Goal: Find specific page/section: Find specific page/section

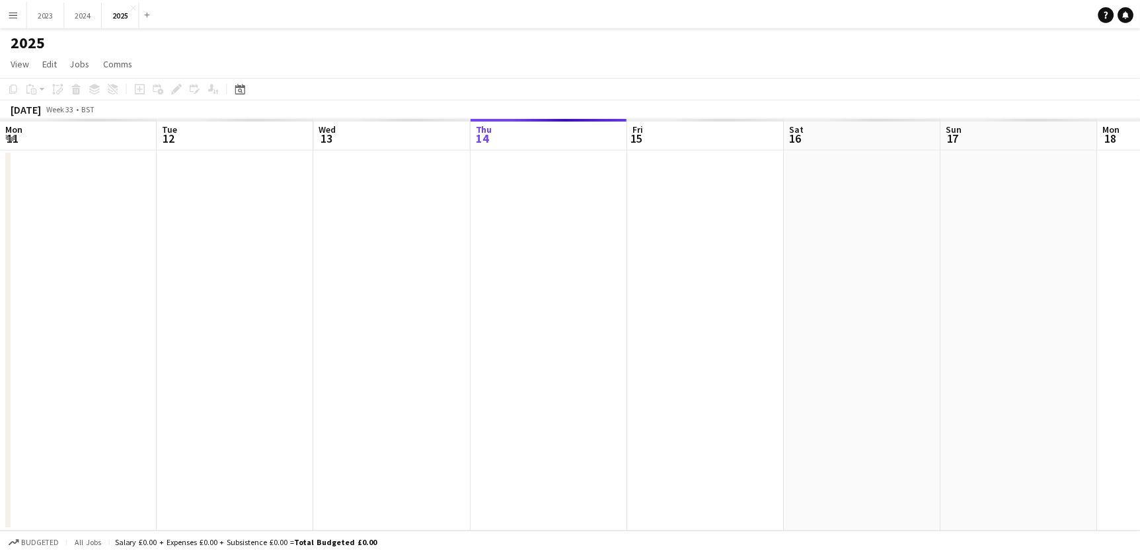
scroll to position [0, 316]
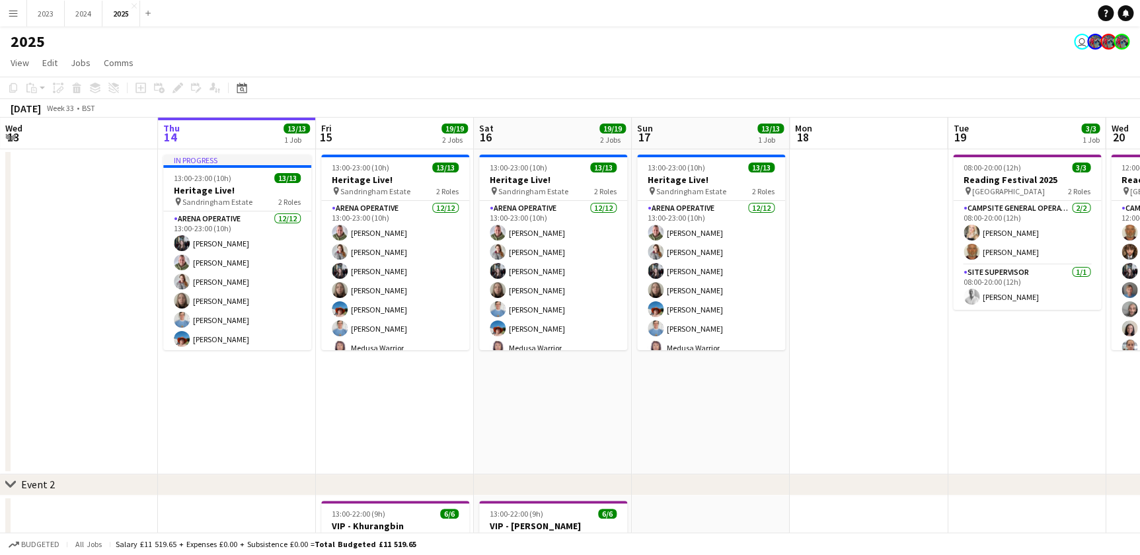
drag, startPoint x: 548, startPoint y: 432, endPoint x: 465, endPoint y: 414, distance: 84.5
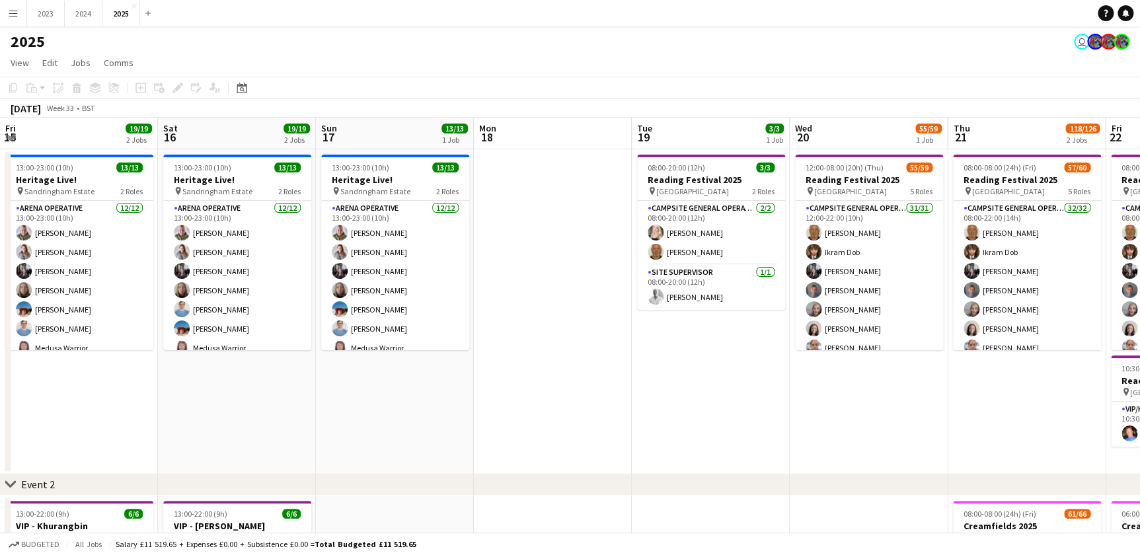
drag, startPoint x: 467, startPoint y: 414, endPoint x: 357, endPoint y: 414, distance: 109.7
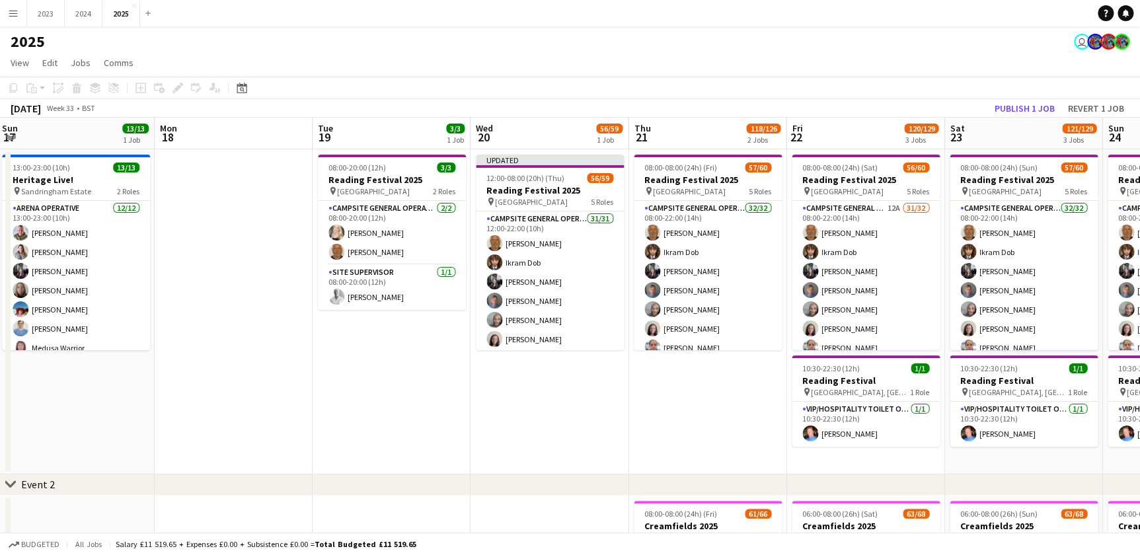
scroll to position [0, 0]
drag, startPoint x: 447, startPoint y: 416, endPoint x: 247, endPoint y: 413, distance: 200.9
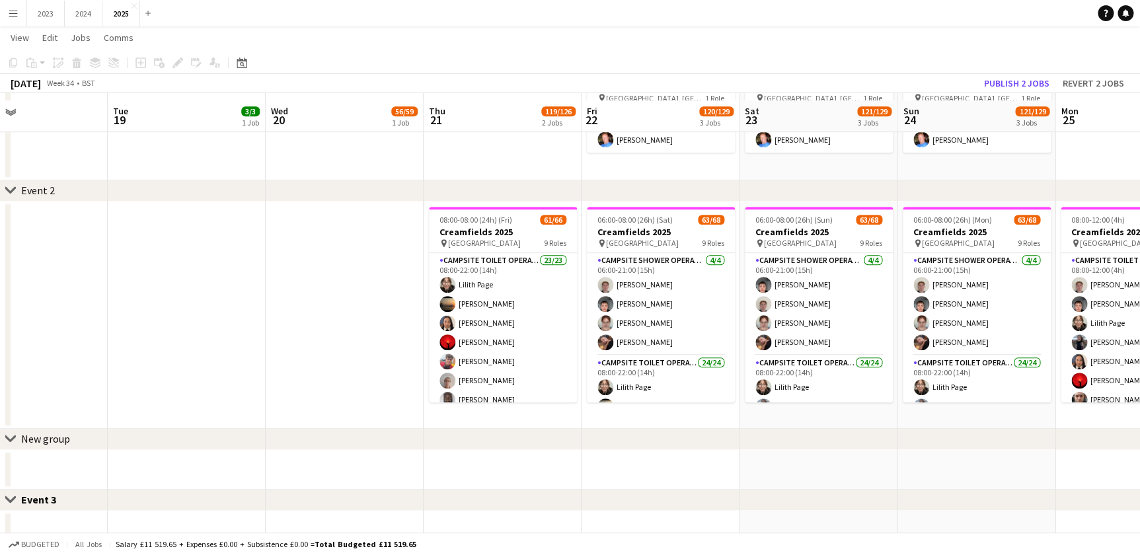
scroll to position [300, 0]
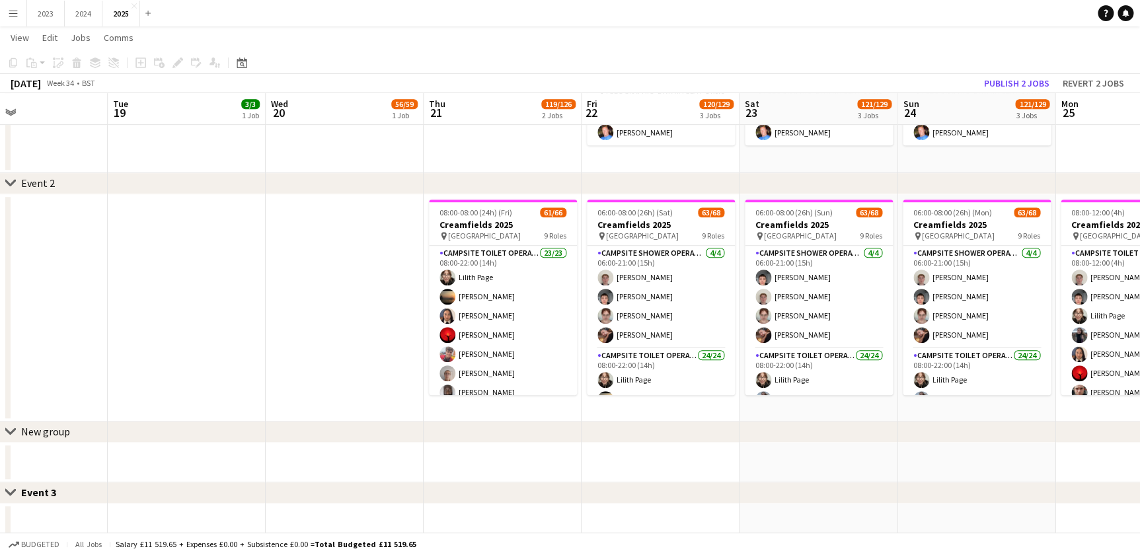
drag, startPoint x: 578, startPoint y: 403, endPoint x: 517, endPoint y: 331, distance: 94.3
click at [463, 405] on app-calendar-viewport "Sat 16 19/19 2 Jobs Sun 17 13/13 1 Job Mon 18 Tue 19 3/3 1 Job Wed 20 56/59 1 J…" at bounding box center [570, 290] width 1140 height 1077
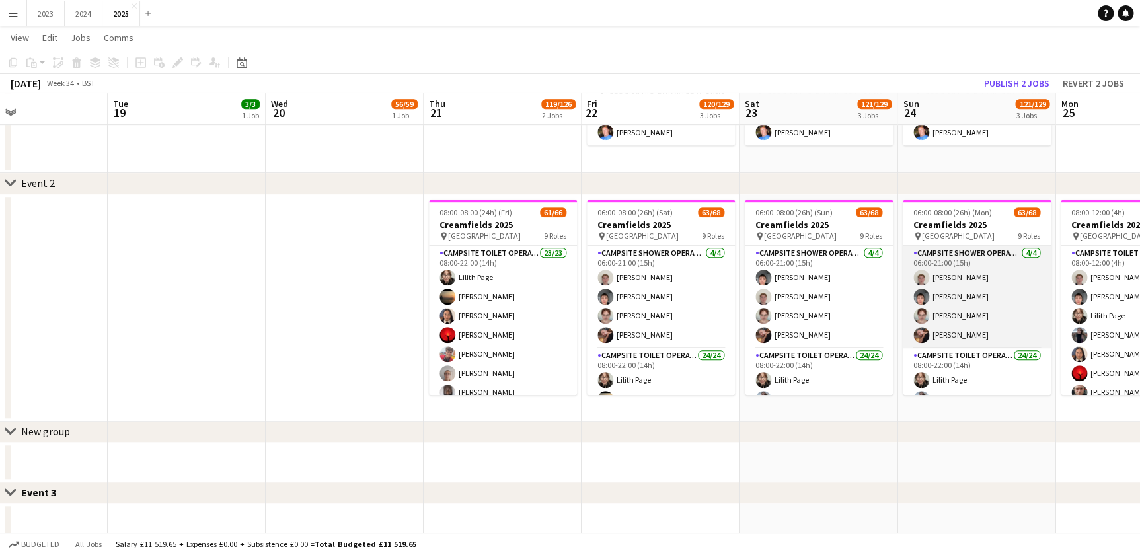
scroll to position [0, 482]
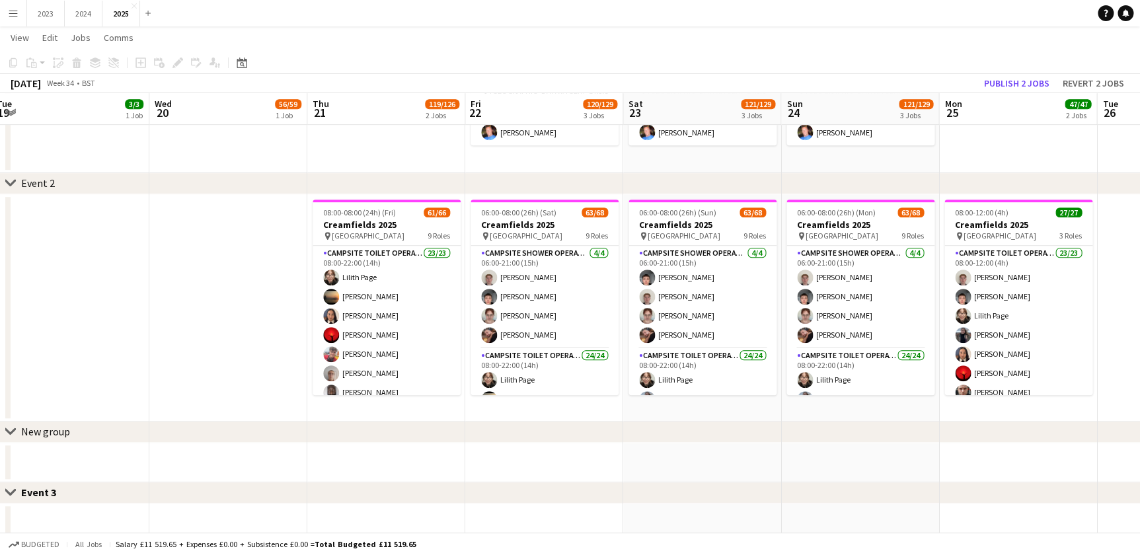
drag, startPoint x: 614, startPoint y: 412, endPoint x: 720, endPoint y: 409, distance: 105.8
click at [720, 409] on app-calendar-viewport "Sat 16 19/19 2 Jobs Sun 17 13/13 1 Job Mon 18 Tue 19 3/3 1 Job Wed 20 56/59 1 J…" at bounding box center [570, 290] width 1140 height 1077
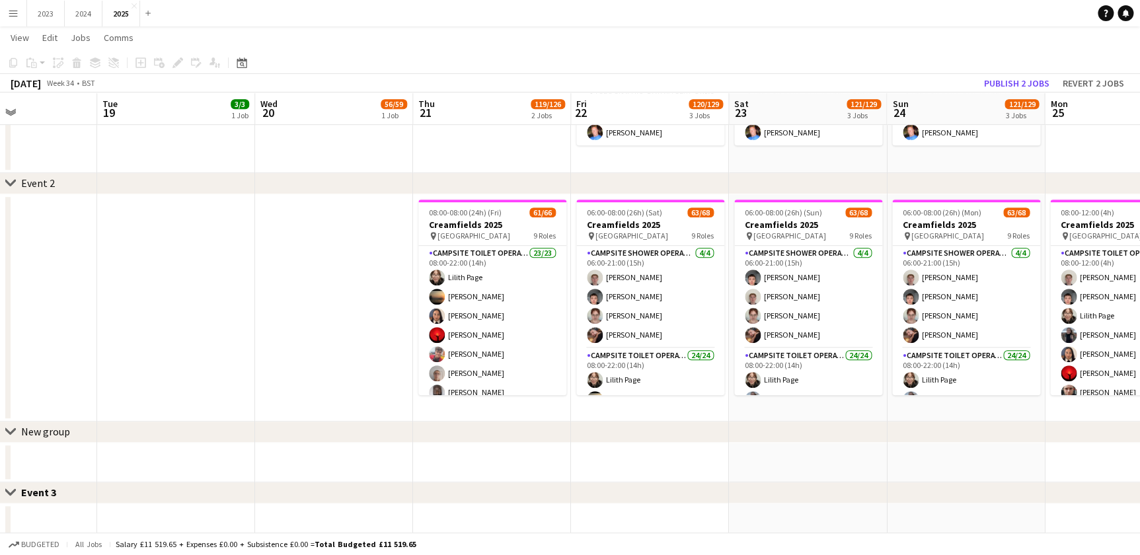
click at [482, 411] on app-calendar-viewport "Sat 16 19/19 2 Jobs Sun 17 13/13 1 Job Mon 18 Tue 19 3/3 1 Job Wed 20 56/59 1 J…" at bounding box center [570, 290] width 1140 height 1077
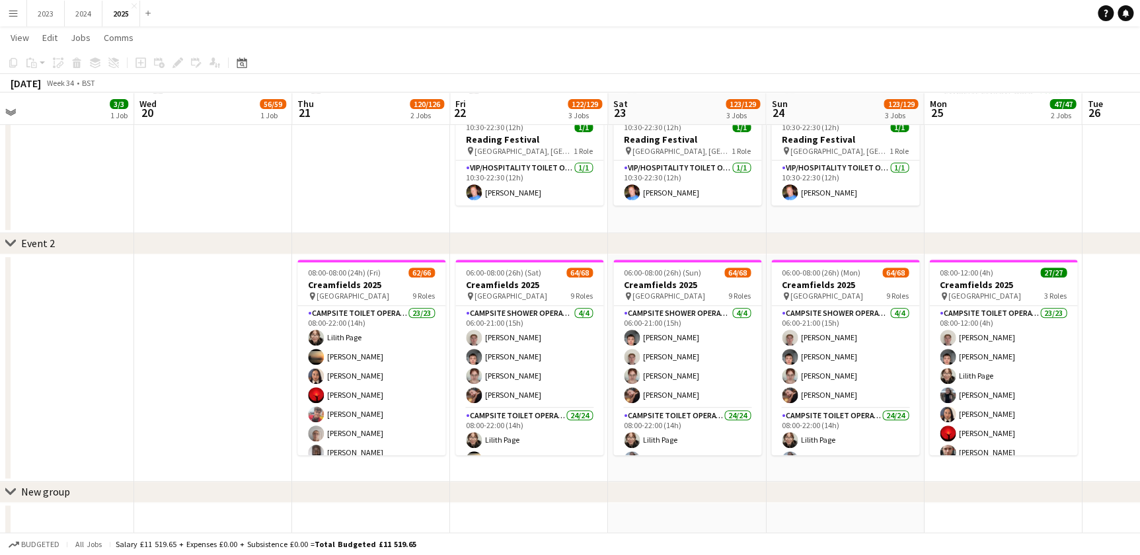
scroll to position [0, 439]
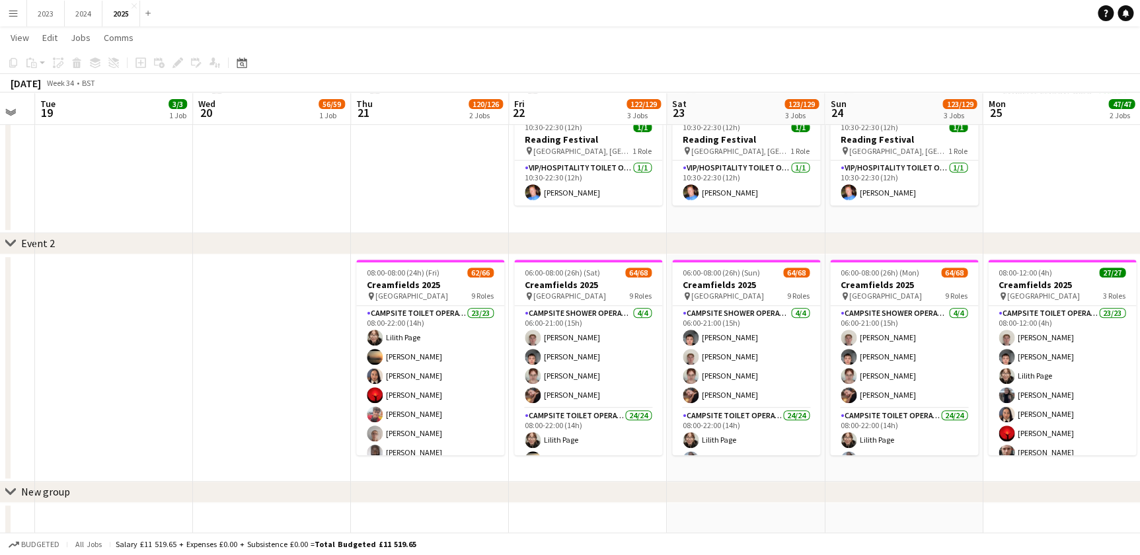
drag, startPoint x: 336, startPoint y: 216, endPoint x: 395, endPoint y: 216, distance: 58.8
click at [395, 216] on app-calendar-viewport "Sat 16 19/19 2 Jobs Sun 17 13/13 1 Job Mon 18 Tue 19 3/3 1 Job Wed 20 56/59 1 J…" at bounding box center [570, 350] width 1140 height 1077
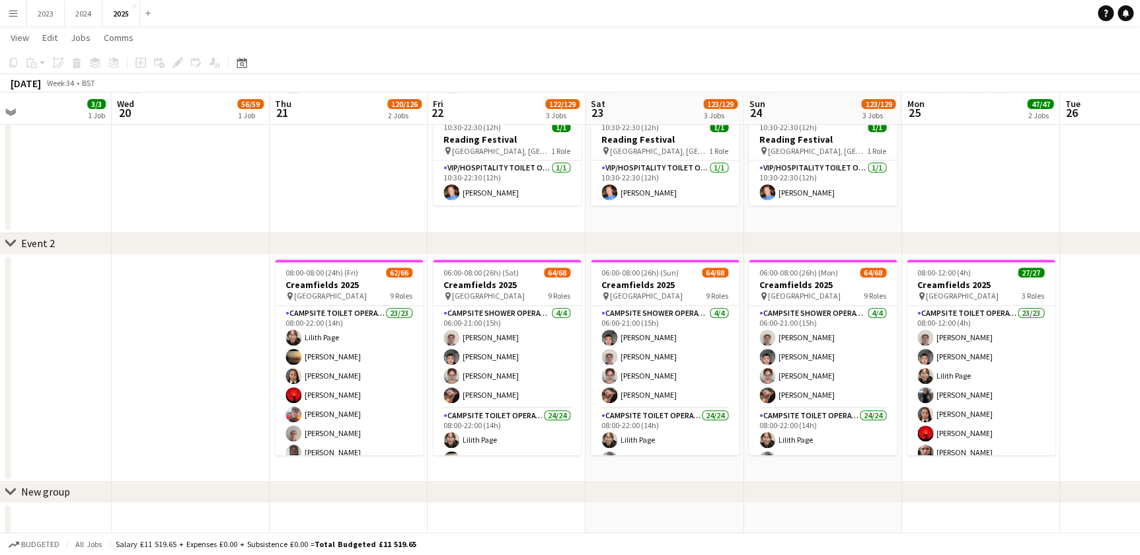
drag, startPoint x: 798, startPoint y: 222, endPoint x: 699, endPoint y: 233, distance: 99.7
click at [699, 233] on div "chevron-right Event 2 chevron-right New group Close set Event 3 Close set Event…" at bounding box center [570, 350] width 1140 height 1077
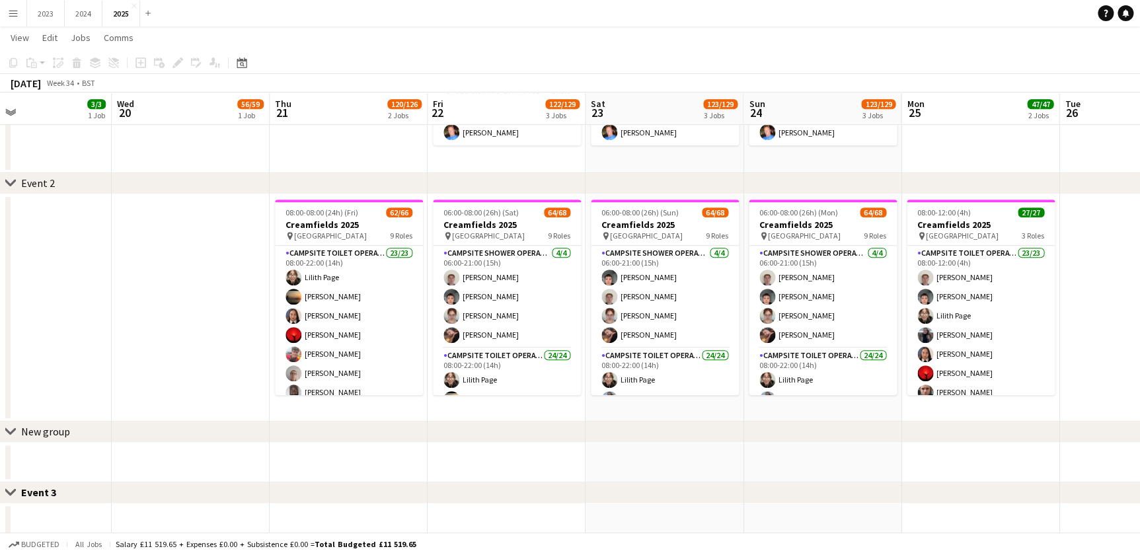
scroll to position [0, 554]
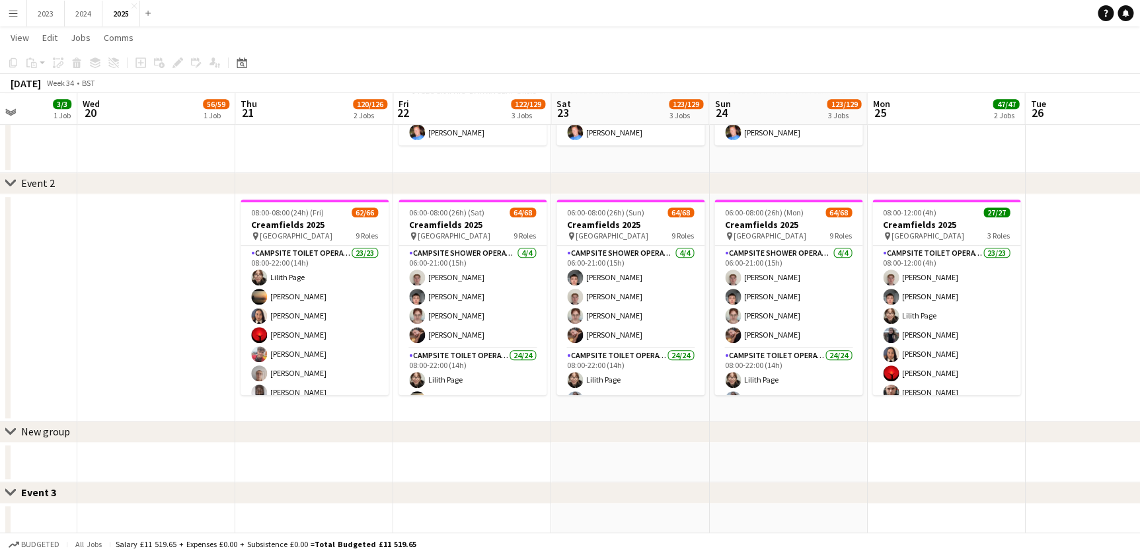
drag, startPoint x: 542, startPoint y: 407, endPoint x: 508, endPoint y: 408, distance: 34.4
click at [508, 408] on app-calendar-viewport "Sat 16 19/19 2 Jobs Sun 17 13/13 1 Job Mon 18 Tue 19 3/3 1 Job Wed 20 56/59 1 J…" at bounding box center [570, 290] width 1140 height 1077
drag, startPoint x: 886, startPoint y: 403, endPoint x: 693, endPoint y: 405, distance: 193.0
click at [693, 405] on app-calendar-viewport "Sat 16 19/19 2 Jobs Sun 17 13/13 1 Job Mon 18 Tue 19 3/3 1 Job Wed 20 56/59 1 J…" at bounding box center [570, 290] width 1140 height 1077
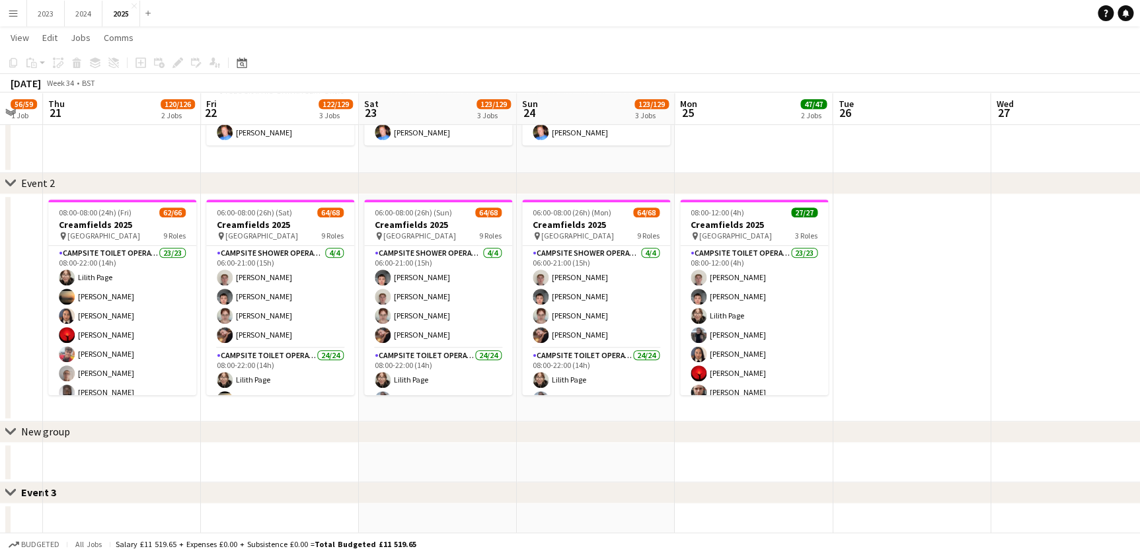
scroll to position [0, 337]
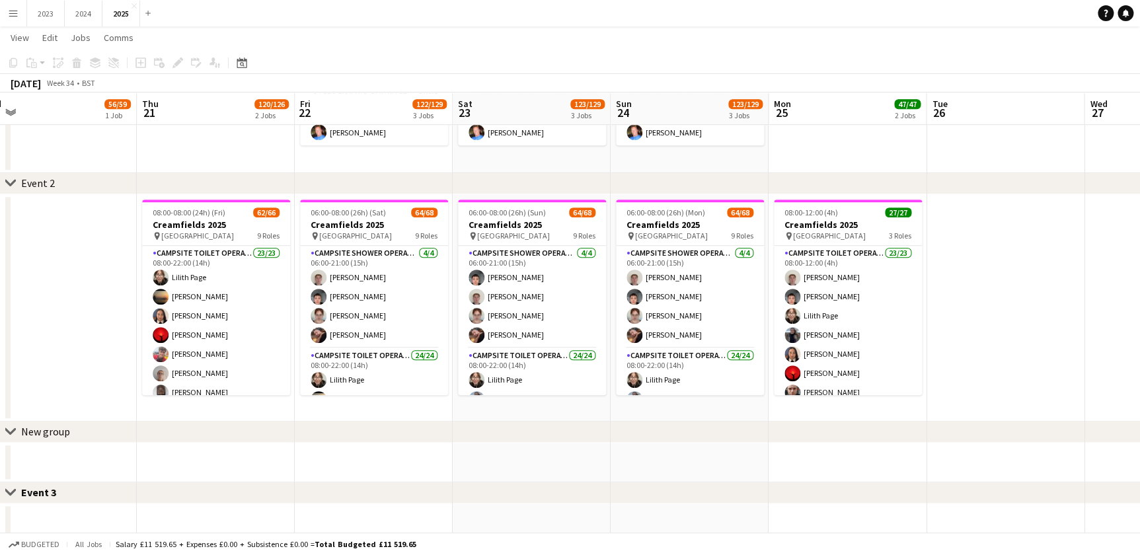
drag, startPoint x: 663, startPoint y: 402, endPoint x: 757, endPoint y: 402, distance: 94.5
click at [757, 402] on app-calendar-viewport "Mon 18 Tue 19 3/3 1 Job Wed 20 56/59 1 Job Thu 21 120/126 2 Jobs Fri 22 122/129…" at bounding box center [570, 290] width 1140 height 1077
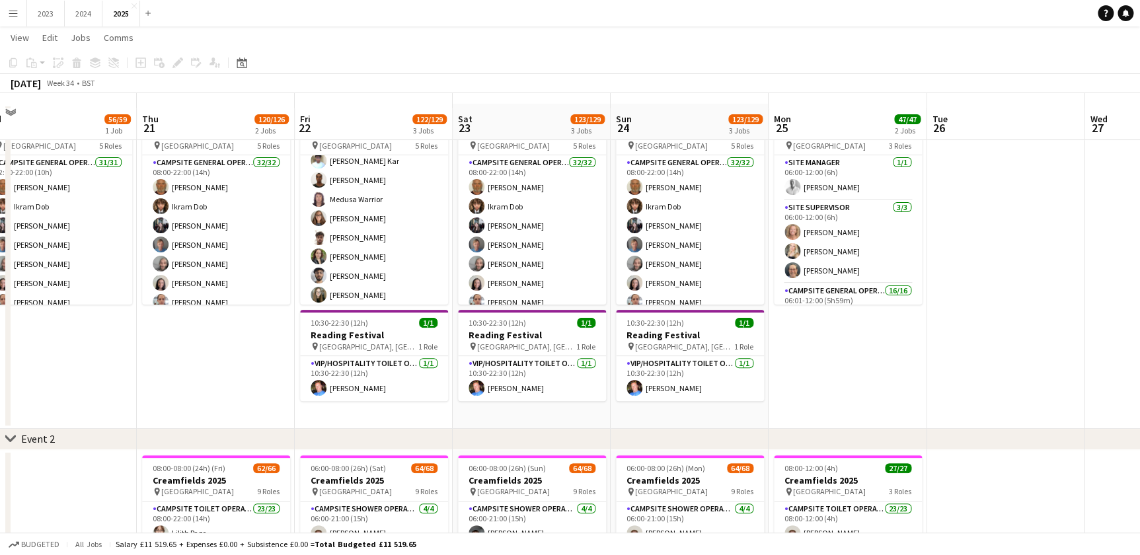
scroll to position [59, 0]
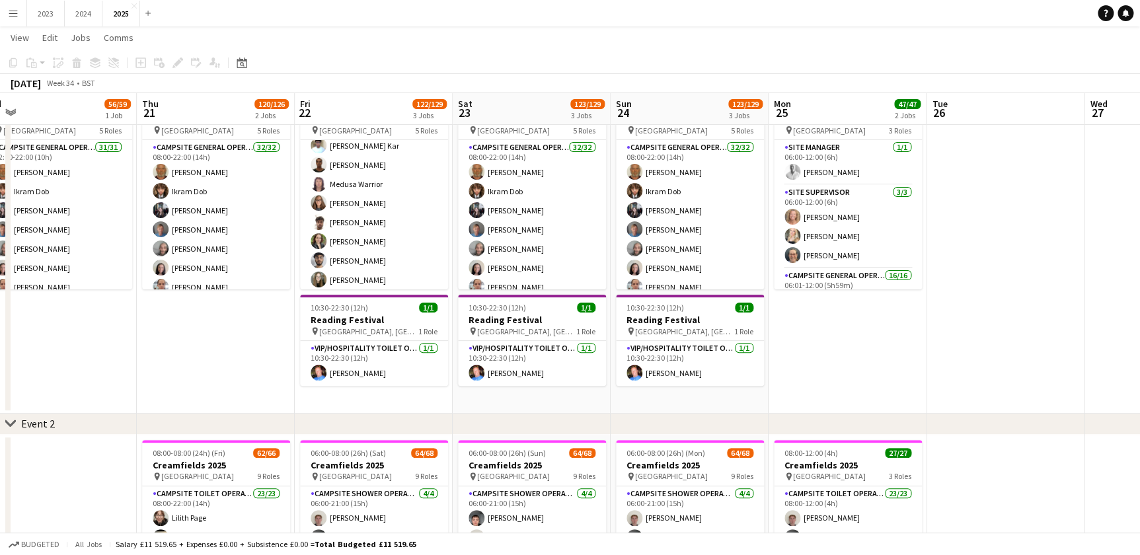
click at [913, 358] on app-calendar-viewport "Mon 18 Tue 19 3/3 1 Job Wed 20 56/59 1 Job Thu 21 120/126 2 Jobs Fri 22 122/129…" at bounding box center [570, 530] width 1140 height 1077
